Goal: Task Accomplishment & Management: Use online tool/utility

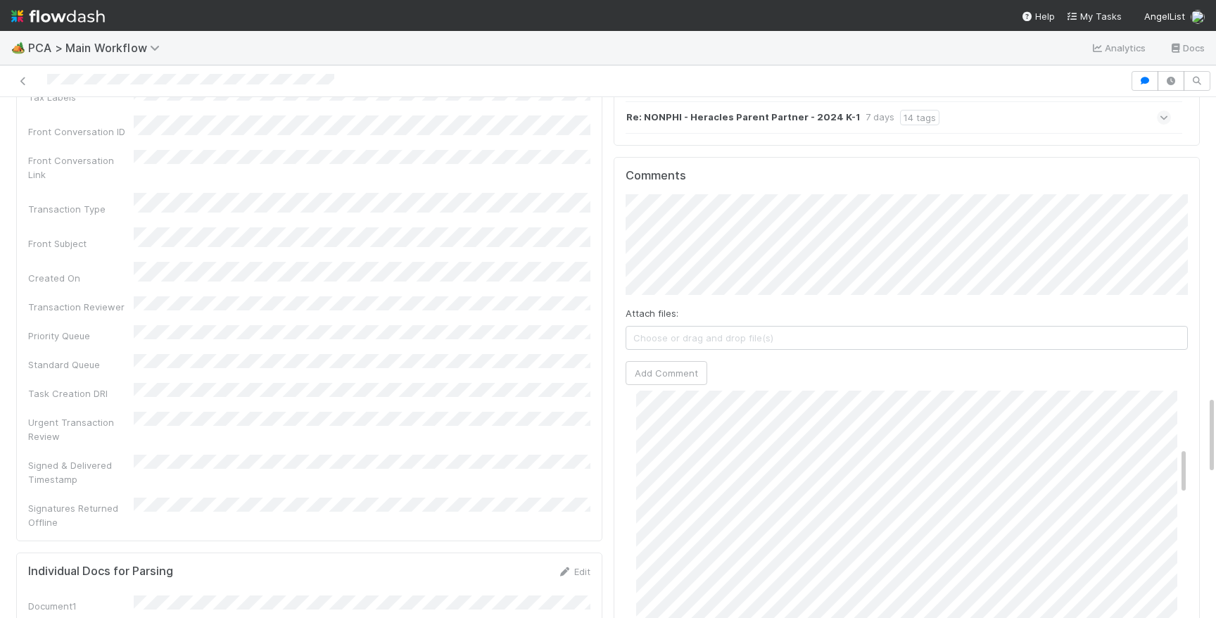
scroll to position [2463, 0]
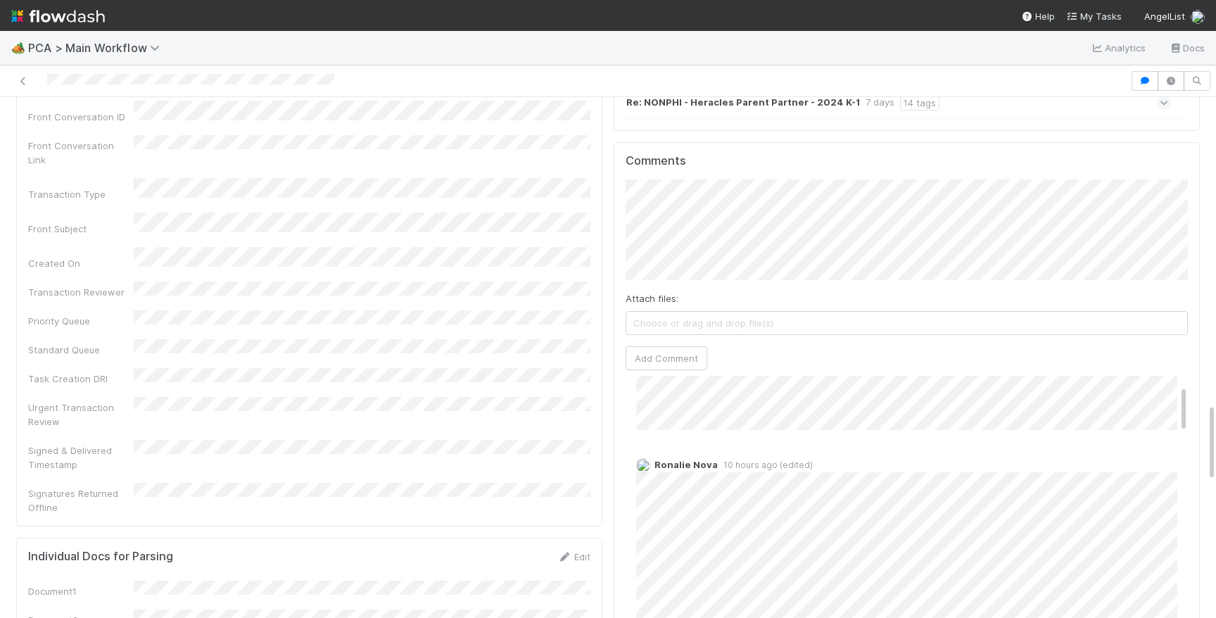
scroll to position [2026, 0]
click at [1215, 105] on div "Post-Close Question Josh Tarr Actions Escalation Post-Close Question Answered C…" at bounding box center [608, 357] width 1216 height 521
click at [664, 352] on button "Add Comment" at bounding box center [662, 364] width 82 height 24
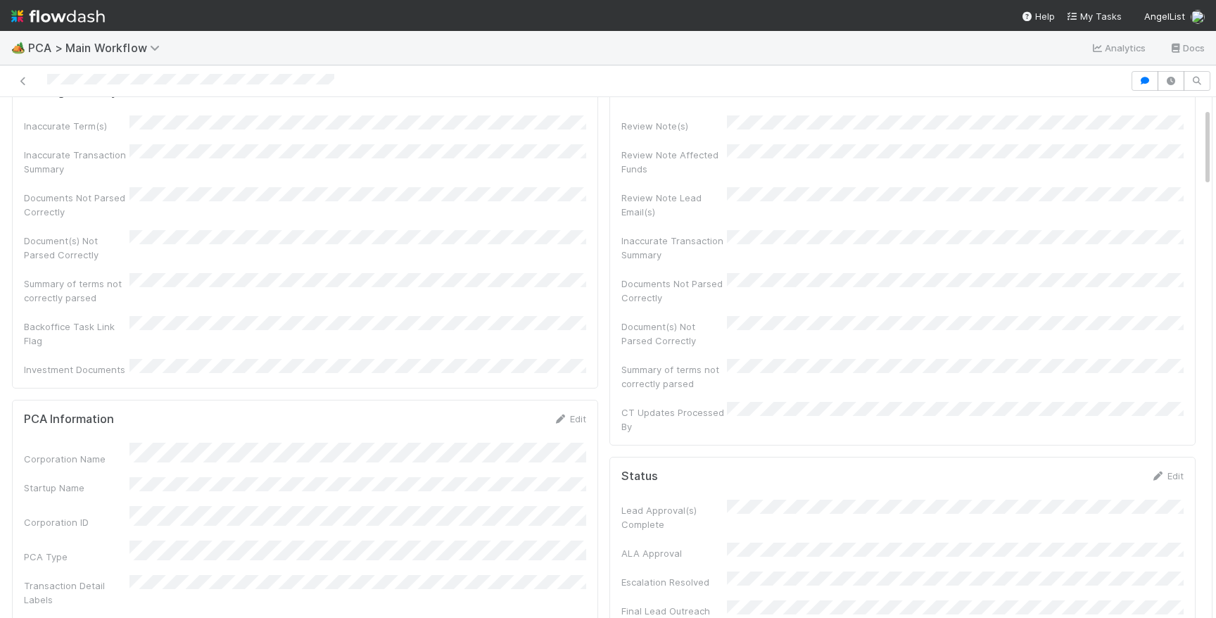
scroll to position [198, 0]
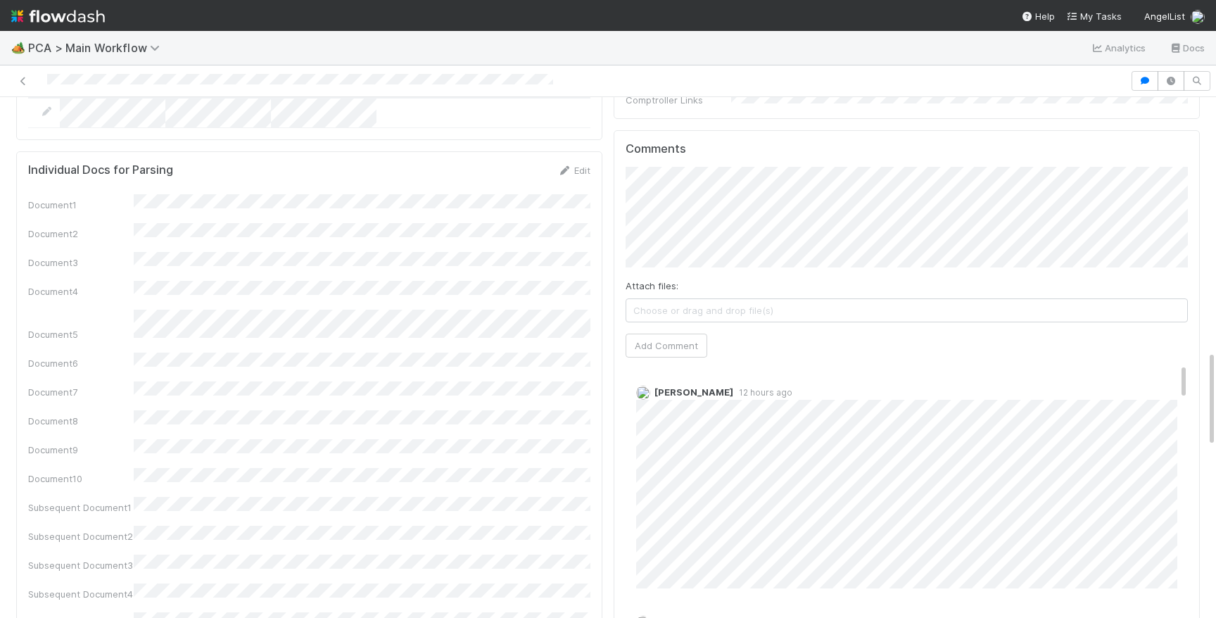
scroll to position [1369, 0]
click at [688, 332] on button "Add Comment" at bounding box center [666, 344] width 82 height 24
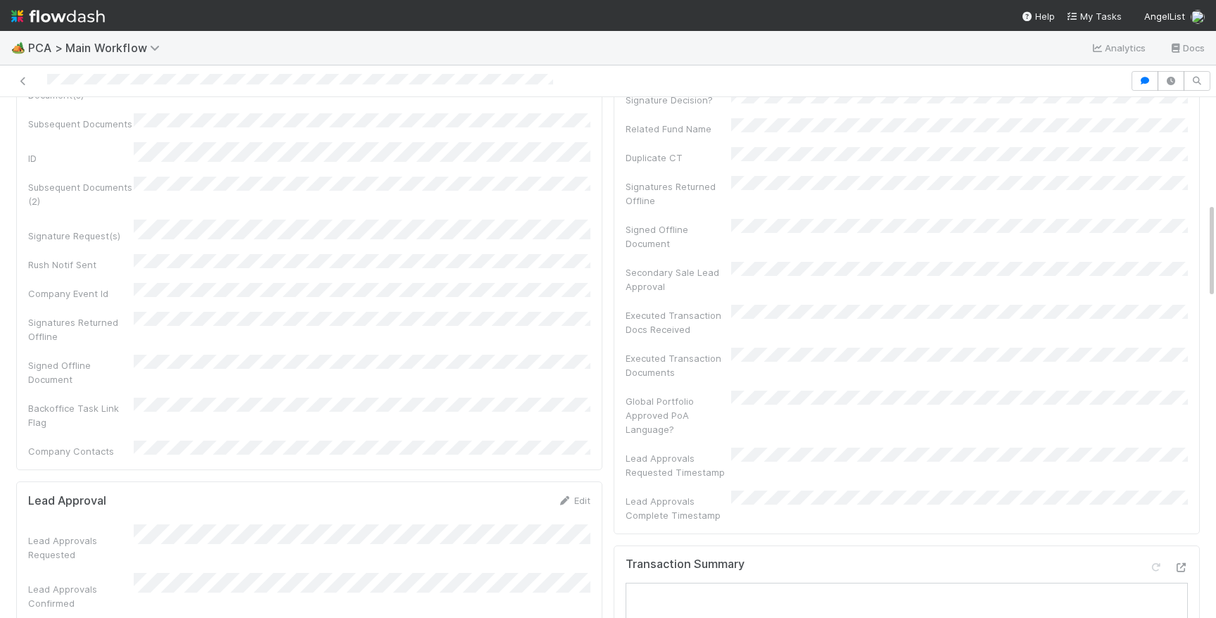
scroll to position [660, 0]
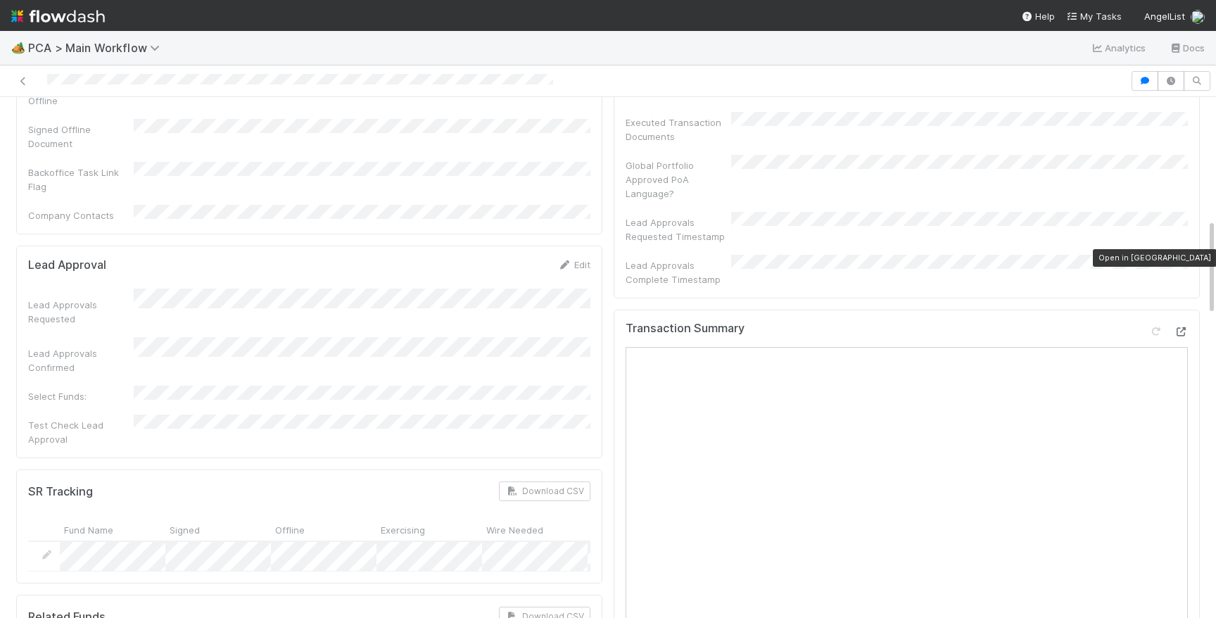
click at [1182, 327] on icon at bounding box center [1181, 331] width 14 height 9
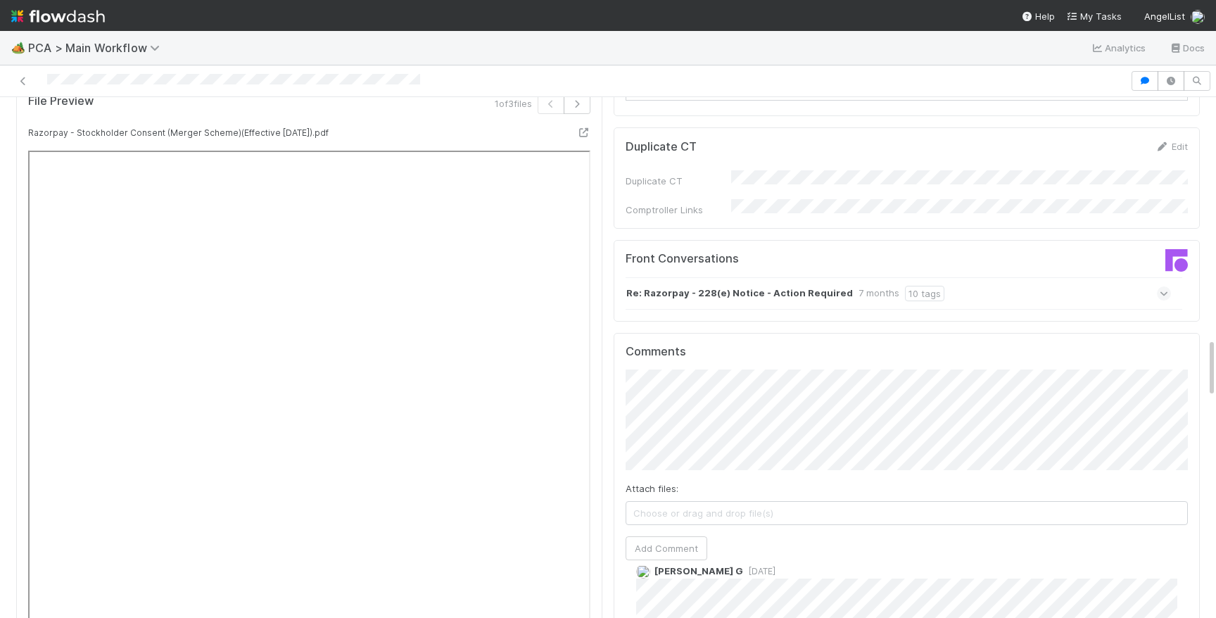
scroll to position [280, 0]
click at [1044, 277] on div "Re: Razorpay - 228(e) Notice - Action Required 7 months 10 tags" at bounding box center [897, 293] width 545 height 32
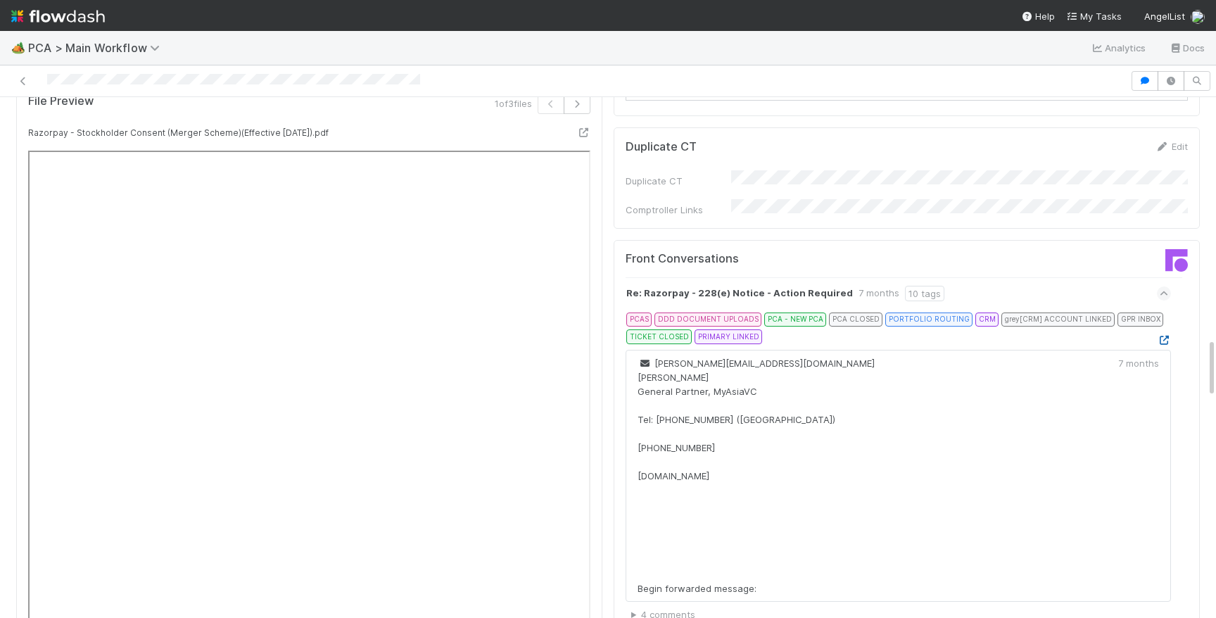
click at [1164, 336] on icon at bounding box center [1164, 340] width 14 height 9
